Goal: Navigation & Orientation: Find specific page/section

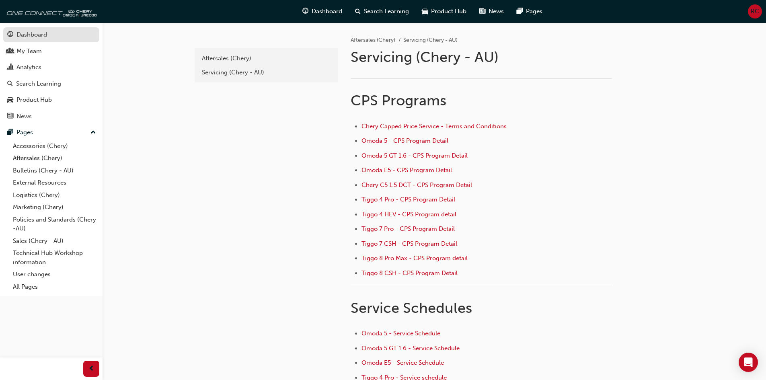
click at [37, 30] on div "Dashboard" at bounding box center [51, 35] width 88 height 10
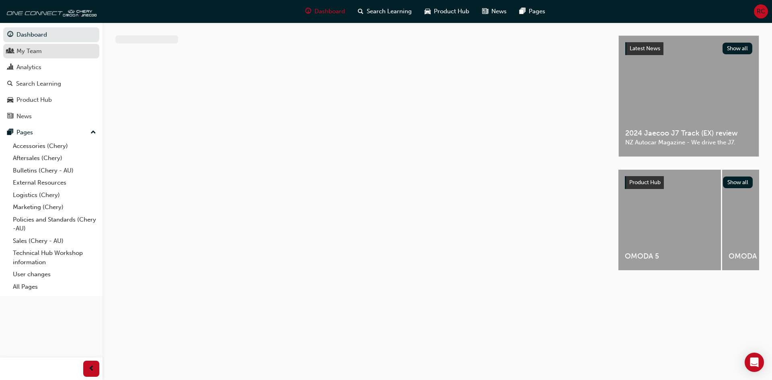
click at [41, 48] on div "My Team" at bounding box center [28, 51] width 25 height 9
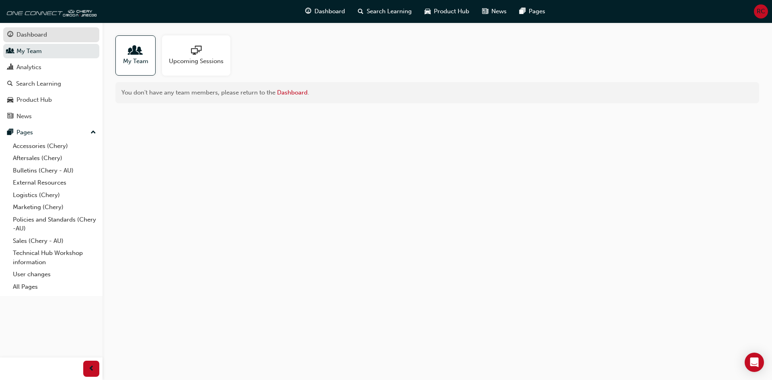
click at [37, 35] on div "Dashboard" at bounding box center [31, 34] width 31 height 9
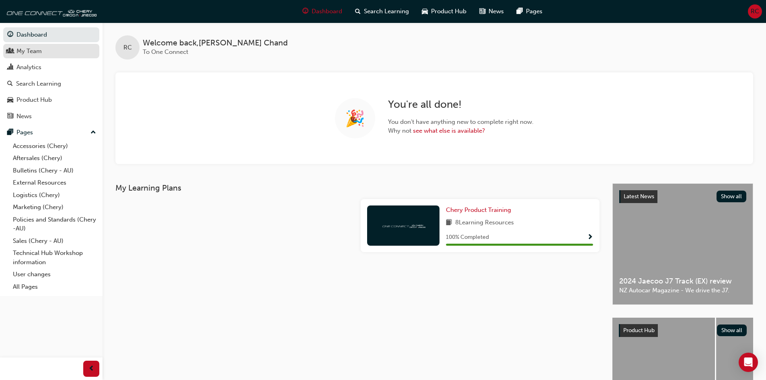
click at [33, 46] on div "My Team" at bounding box center [51, 51] width 88 height 10
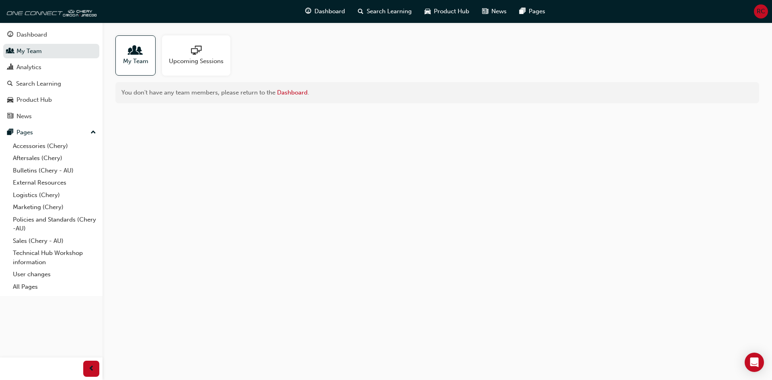
click at [198, 64] on span "Upcoming Sessions" at bounding box center [196, 61] width 55 height 9
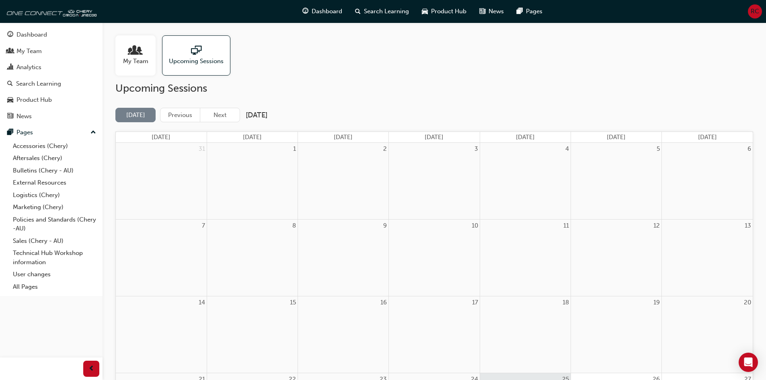
click at [141, 60] on span "My Team" at bounding box center [135, 61] width 25 height 9
